Goal: Task Accomplishment & Management: Complete application form

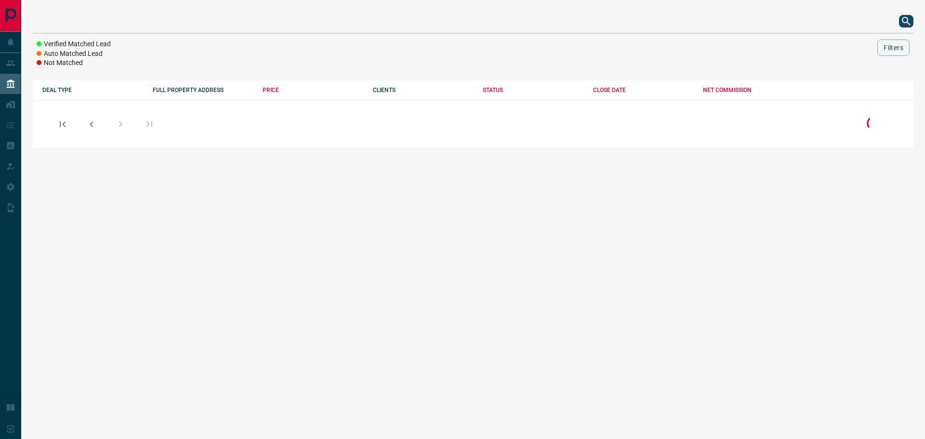
click at [901, 19] on icon "search button" at bounding box center [907, 21] width 12 height 12
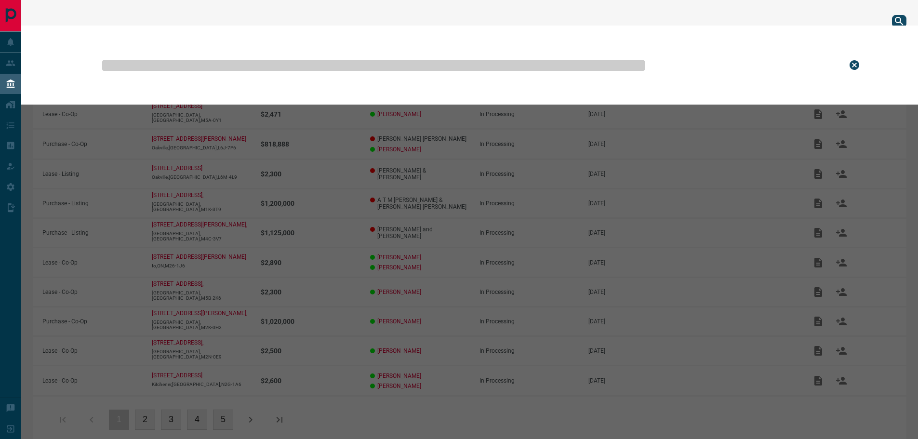
click at [605, 76] on input "text" at bounding box center [466, 65] width 734 height 48
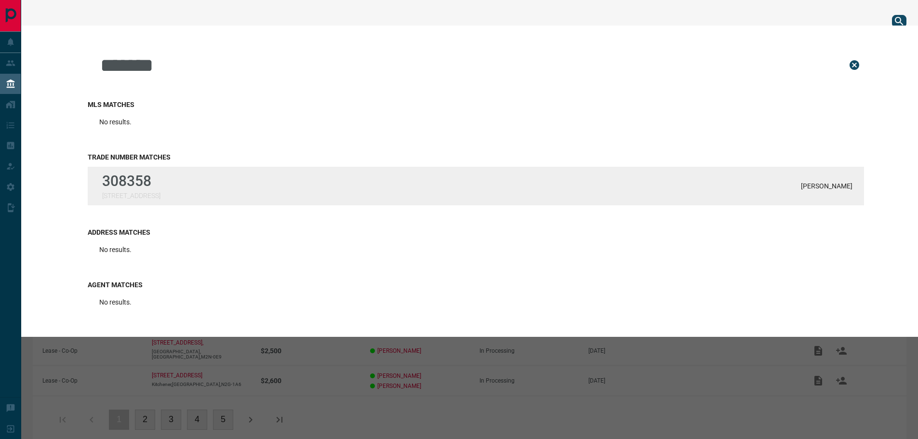
type input "******"
click at [150, 173] on p "308358" at bounding box center [131, 181] width 58 height 17
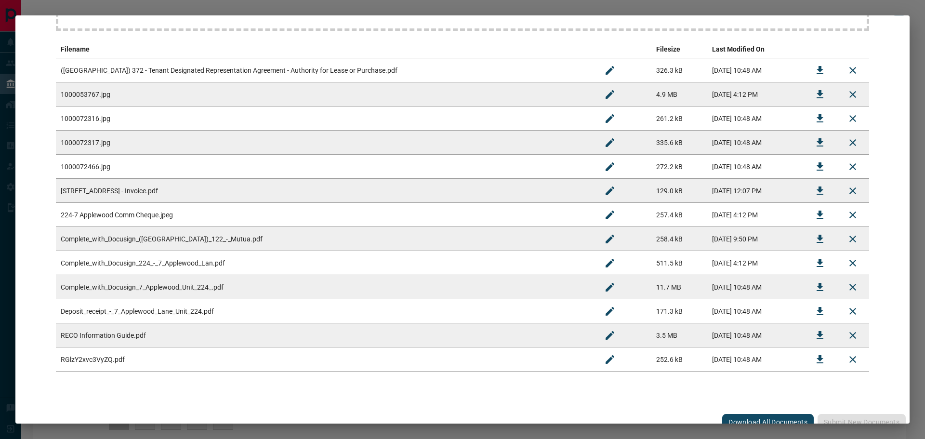
scroll to position [182, 0]
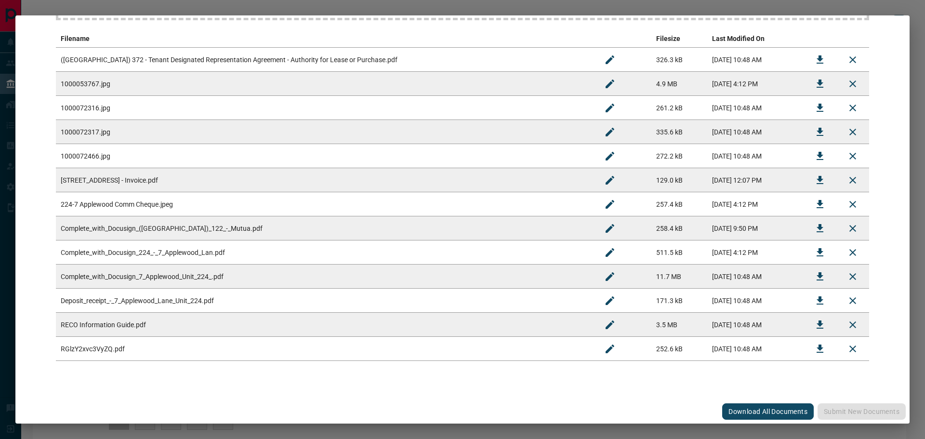
click at [788, 410] on button "Download All Documents" at bounding box center [768, 411] width 92 height 16
click at [851, 6] on div "#308358 - [STREET_ADDRESS],224 Upload Documents Deal Checklist Drag & Drop file…" at bounding box center [462, 219] width 925 height 439
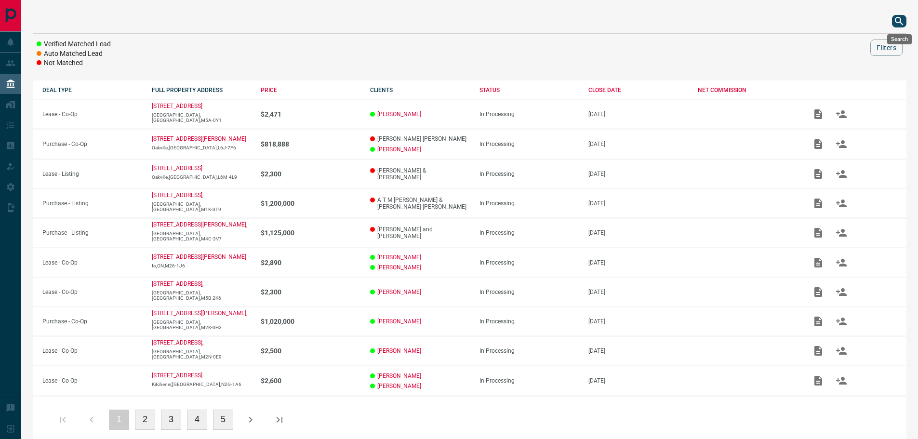
click at [897, 19] on icon "search button" at bounding box center [900, 21] width 12 height 12
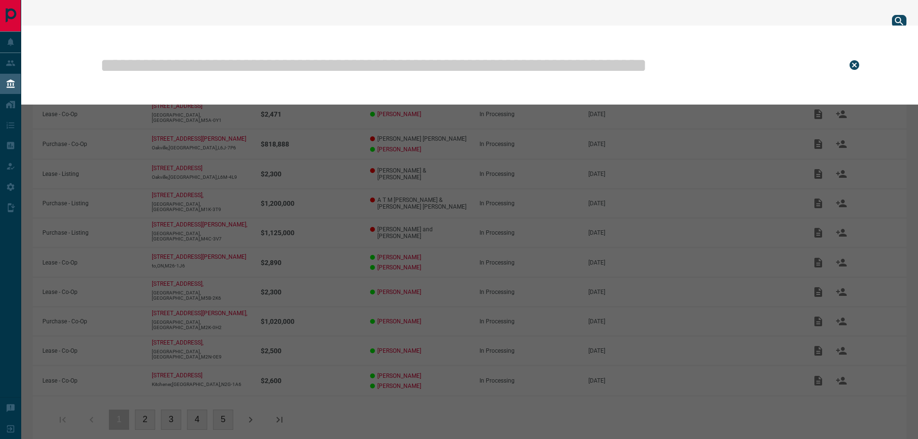
click at [637, 46] on input "text" at bounding box center [466, 65] width 734 height 48
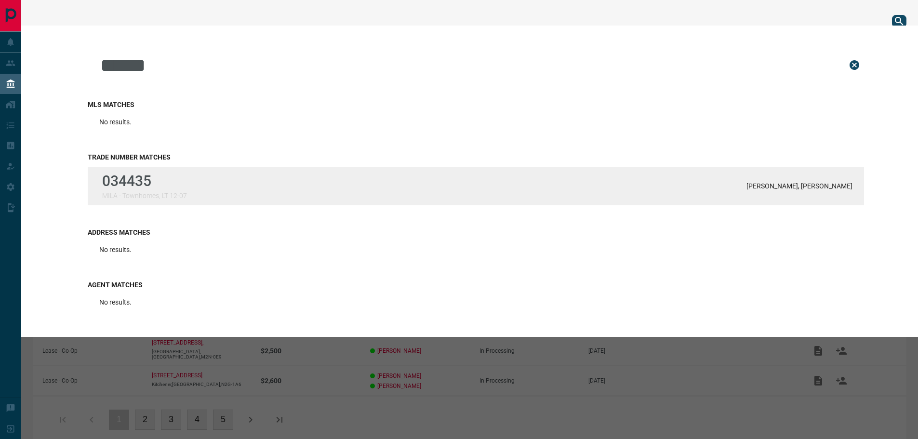
type input "******"
click at [149, 174] on p "034435" at bounding box center [144, 181] width 85 height 17
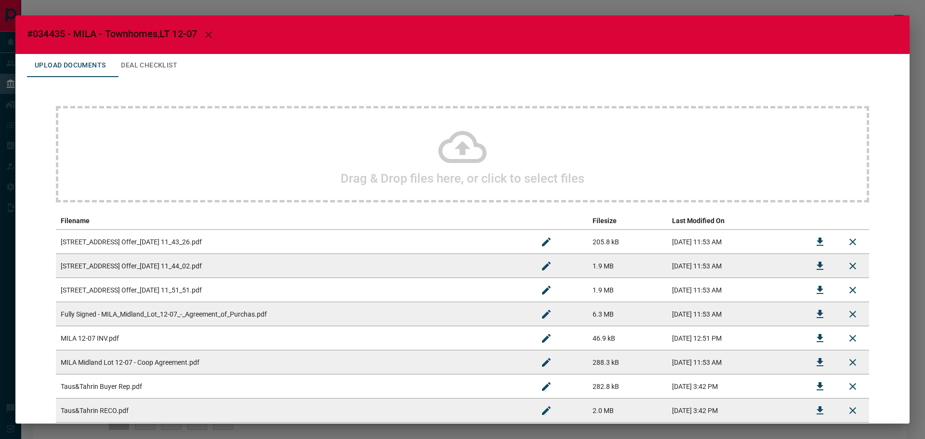
click at [396, 9] on div "#034435 - MILA - Townhomes,[GEOGRAPHIC_DATA] 12-07 Upload Documents Deal Checkl…" at bounding box center [462, 219] width 925 height 439
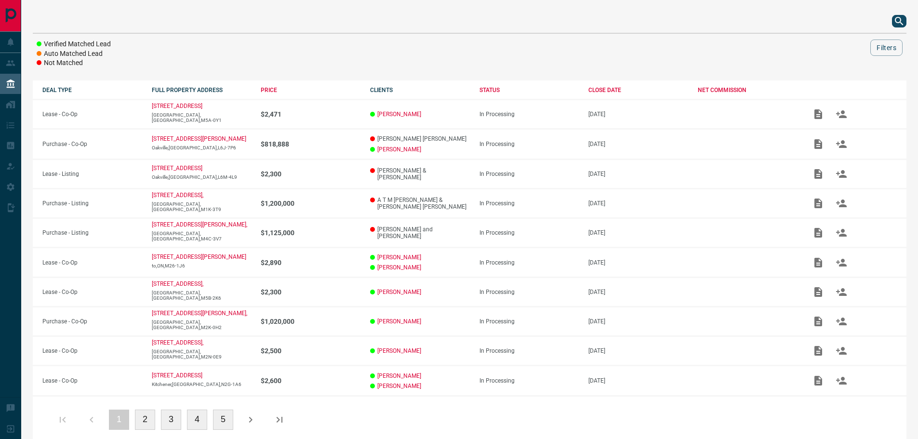
click at [898, 25] on icon "search button" at bounding box center [900, 21] width 12 height 12
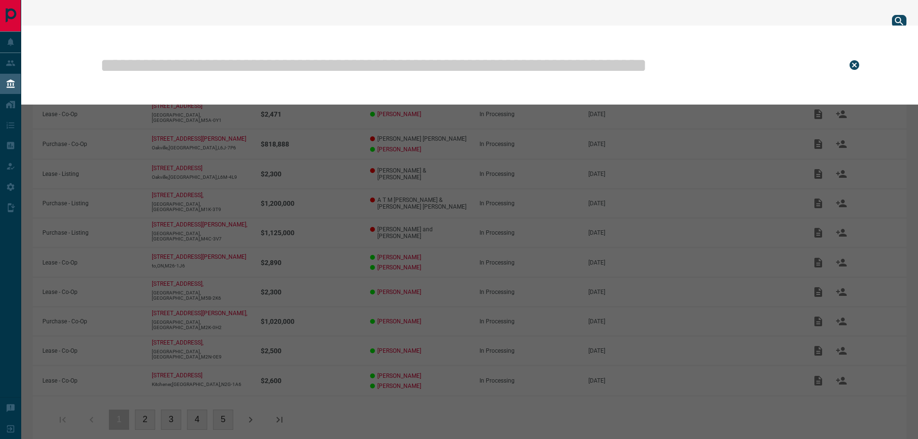
click at [660, 71] on input "text" at bounding box center [466, 65] width 734 height 48
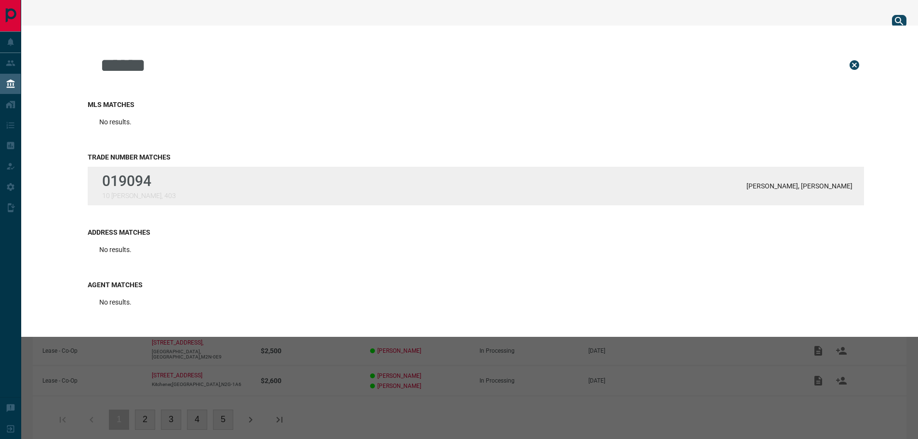
type input "******"
click at [334, 181] on div "019094 10 [PERSON_NAME], 403 [PERSON_NAME], [PERSON_NAME]" at bounding box center [476, 186] width 776 height 39
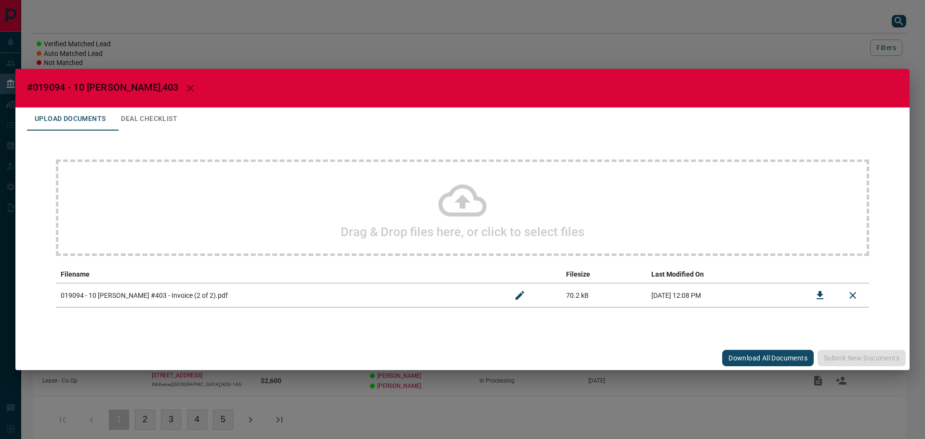
click at [454, 206] on icon at bounding box center [463, 200] width 48 height 48
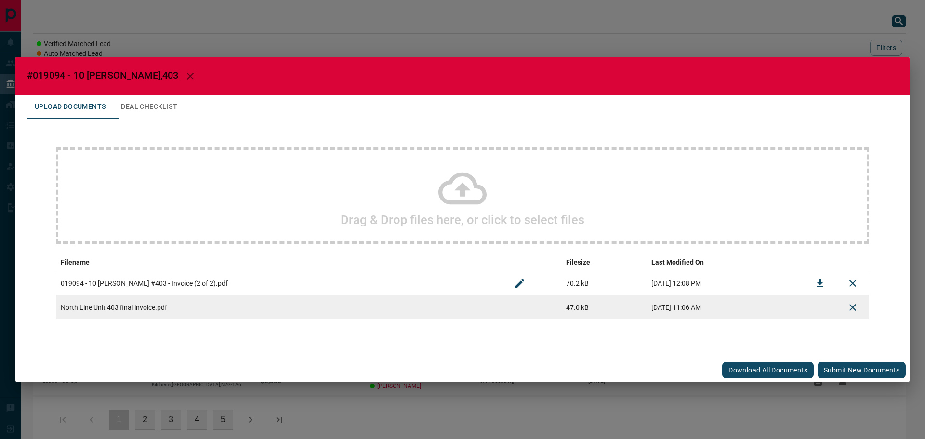
click at [868, 368] on button "Submit new documents" at bounding box center [862, 370] width 88 height 16
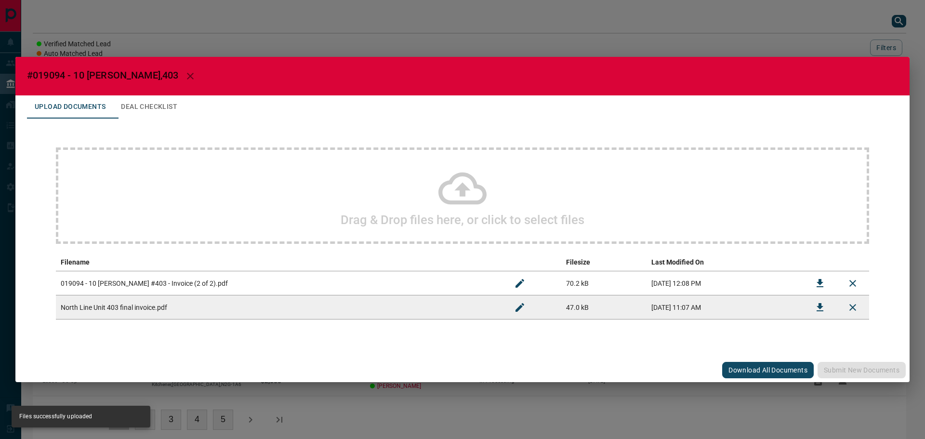
click at [271, 23] on div "#019094 - 10 [PERSON_NAME],403 Upload Documents Deal Checklist Drag & Drop file…" at bounding box center [462, 219] width 925 height 439
